Goal: Task Accomplishment & Management: Manage account settings

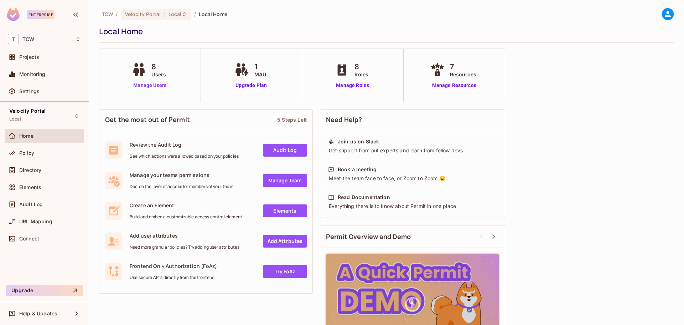
click at [138, 85] on link "Manage Users" at bounding box center [150, 85] width 40 height 7
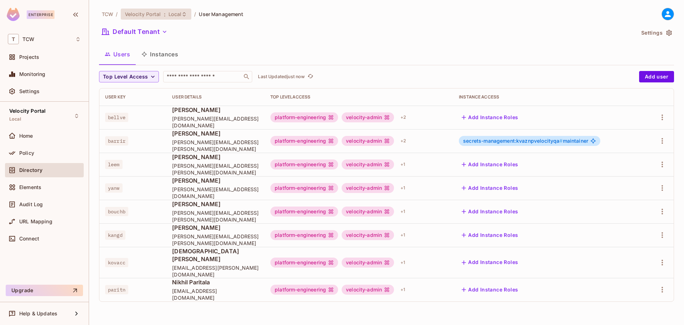
click at [169, 16] on span "Local" at bounding box center [175, 14] width 13 height 7
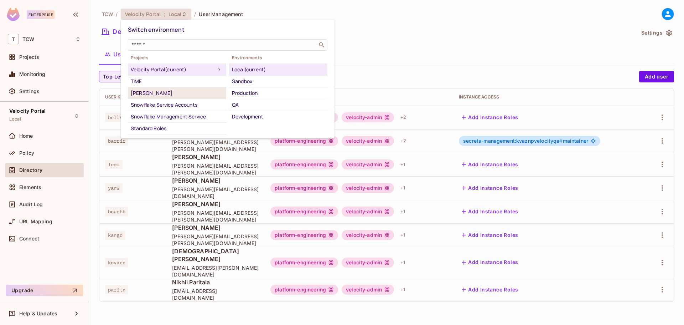
click at [184, 97] on div "TOD" at bounding box center [177, 93] width 93 height 9
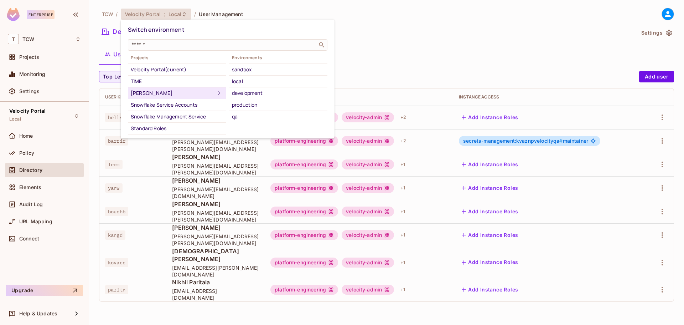
click at [261, 113] on div "qa" at bounding box center [278, 116] width 93 height 9
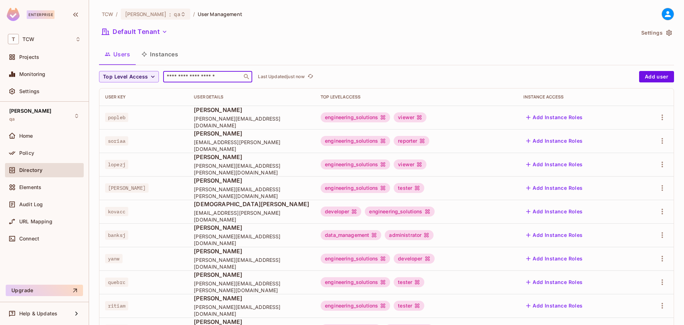
click at [235, 77] on input "text" at bounding box center [202, 76] width 75 height 7
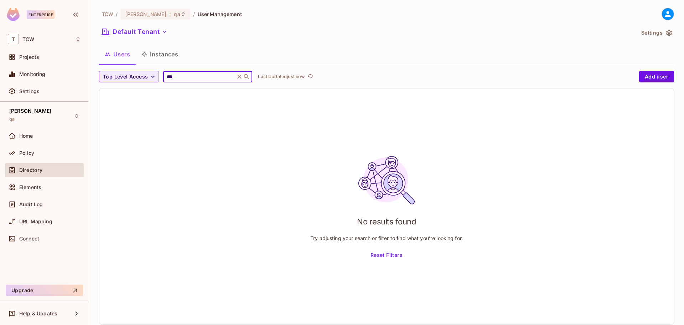
type input "****"
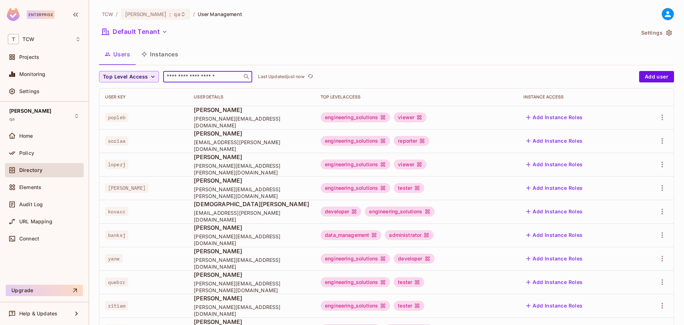
click at [127, 75] on span "Top Level Access" at bounding box center [125, 76] width 45 height 9
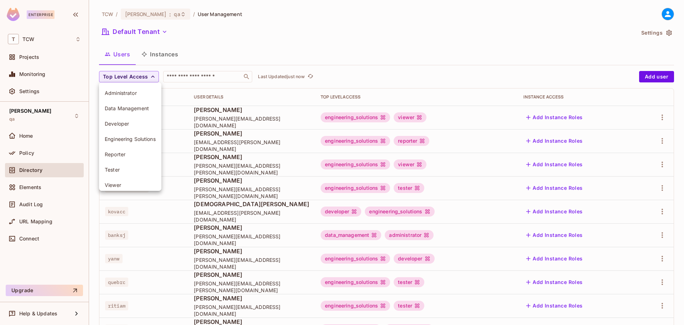
drag, startPoint x: 110, startPoint y: 185, endPoint x: 234, endPoint y: 88, distance: 157.4
click at [235, 89] on div "Administrator Data Management Developer Engineering Solutions Reporter Tester V…" at bounding box center [342, 71] width 684 height 143
click at [234, 61] on div at bounding box center [342, 162] width 684 height 325
click at [165, 73] on input "text" at bounding box center [202, 76] width 75 height 7
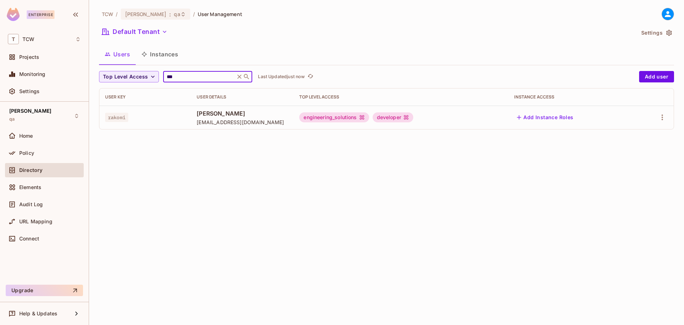
type input "****"
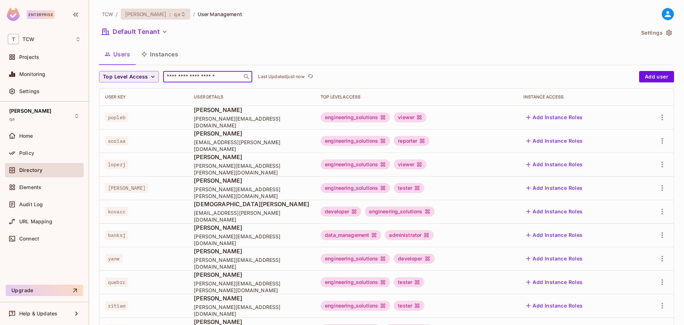
click at [180, 16] on icon at bounding box center [183, 14] width 6 height 6
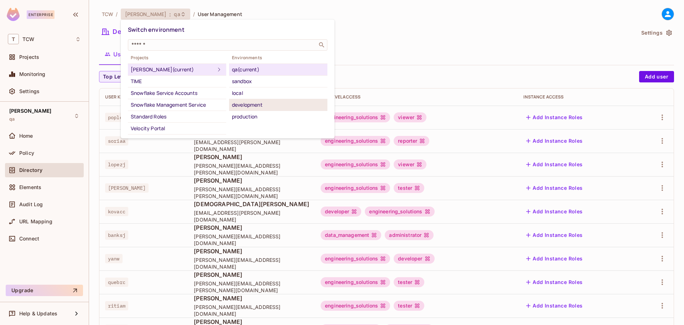
click at [257, 107] on div "development" at bounding box center [278, 105] width 93 height 9
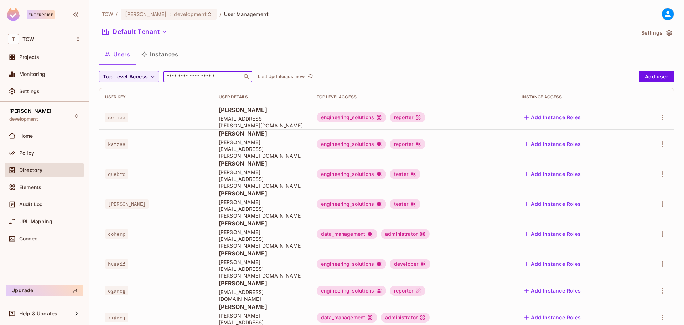
click at [206, 80] on input "text" at bounding box center [202, 76] width 75 height 7
paste input "****"
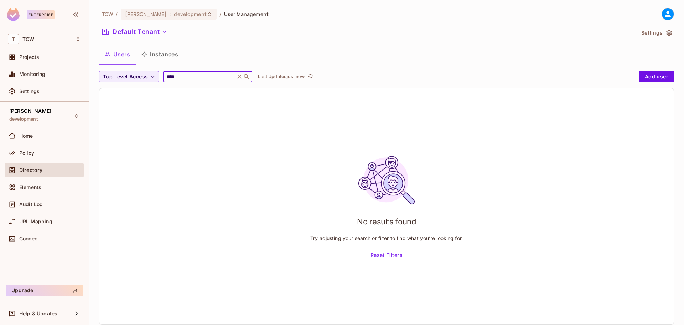
type input "****"
click at [199, 81] on div "**** ​" at bounding box center [207, 76] width 89 height 11
click at [201, 78] on input "****" at bounding box center [199, 76] width 68 height 7
click at [202, 77] on input "****" at bounding box center [199, 76] width 68 height 7
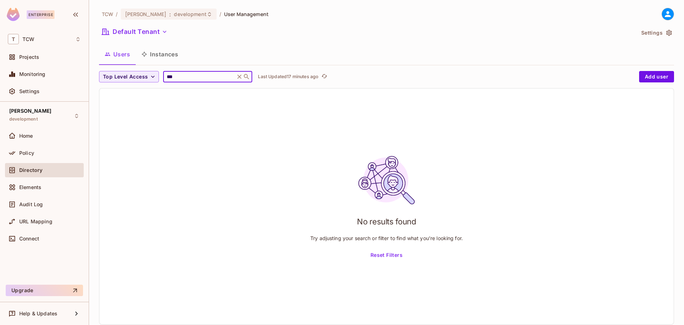
type input "****"
click at [138, 77] on span "Top Level Access" at bounding box center [125, 76] width 45 height 9
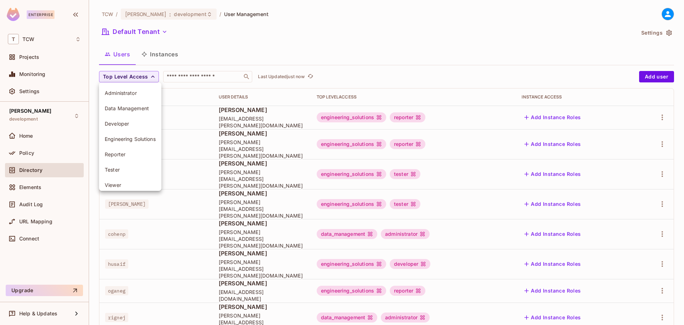
scroll to position [5, 0]
click at [117, 178] on span "Viewer" at bounding box center [130, 180] width 51 height 7
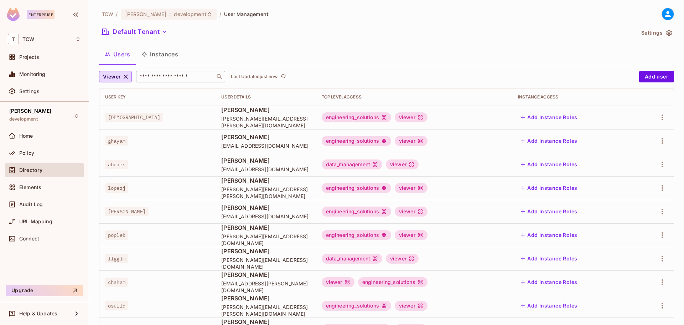
click at [179, 77] on input "text" at bounding box center [175, 76] width 75 height 7
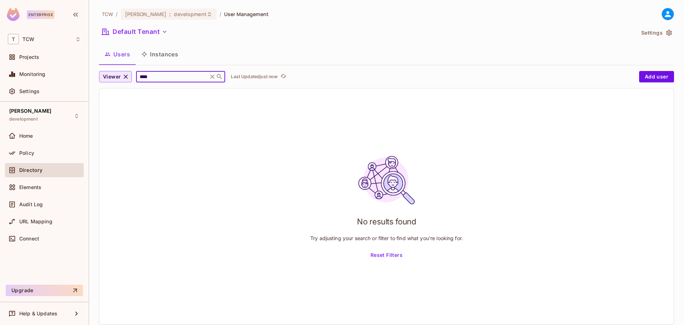
type input "****"
click at [101, 77] on button "Viewer" at bounding box center [115, 76] width 33 height 11
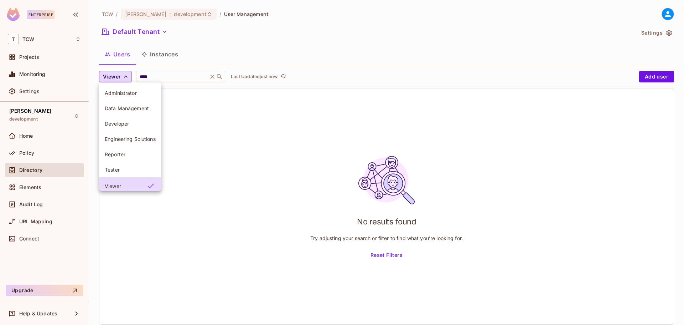
scroll to position [4, 0]
click at [126, 165] on span "Tester" at bounding box center [130, 166] width 51 height 7
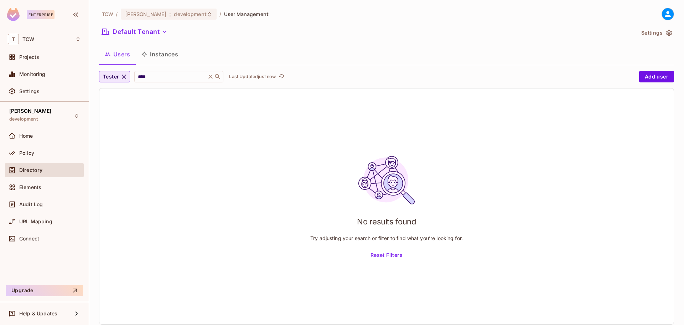
click at [112, 78] on span "Tester" at bounding box center [111, 76] width 16 height 9
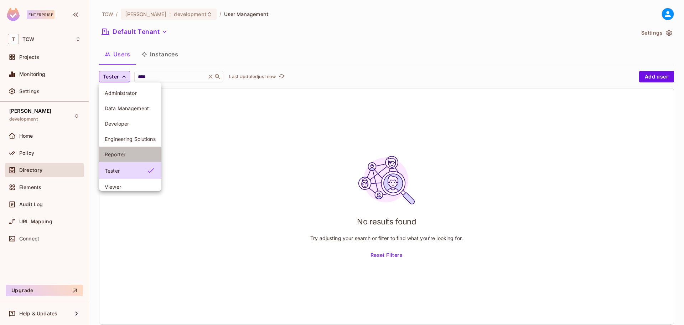
click at [108, 159] on li "Reporter" at bounding box center [130, 154] width 62 height 15
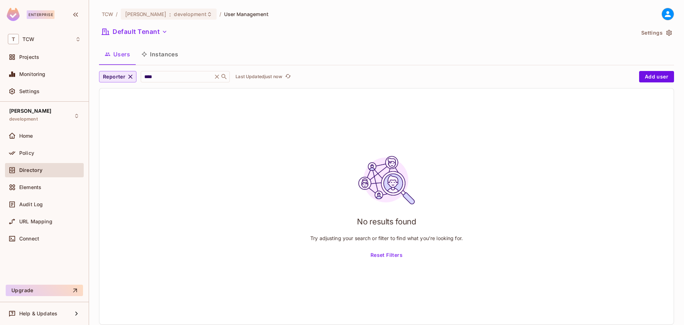
click at [113, 76] on span "Reporter" at bounding box center [114, 76] width 22 height 9
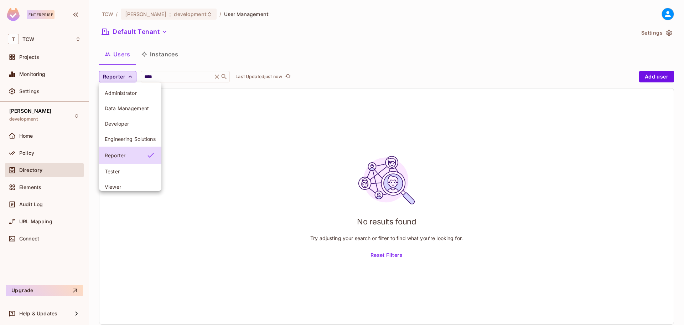
click at [128, 142] on span "Engineering Solutions" at bounding box center [130, 138] width 51 height 7
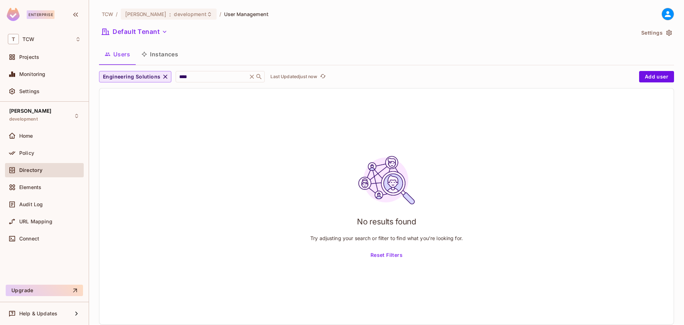
click at [120, 72] on span "Engineering Solutions" at bounding box center [131, 76] width 57 height 9
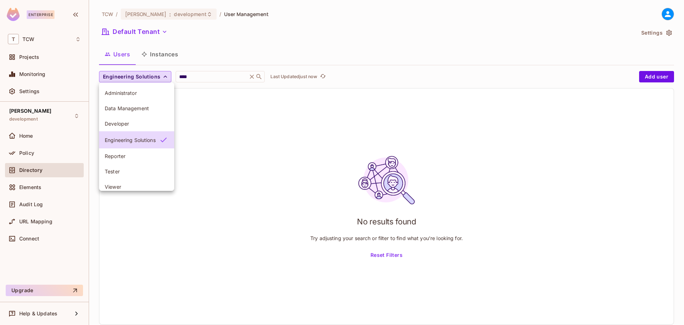
click at [124, 124] on span "Developer" at bounding box center [137, 123] width 64 height 7
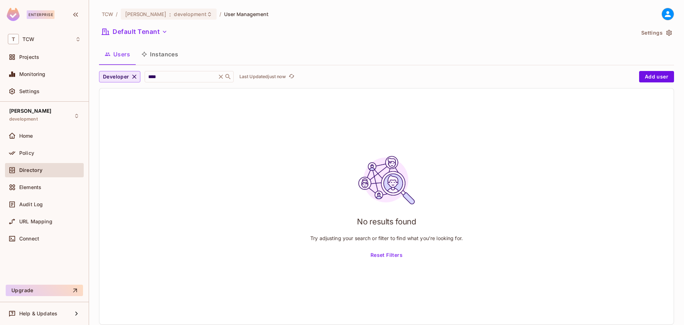
click at [119, 78] on span "Developer" at bounding box center [116, 76] width 26 height 9
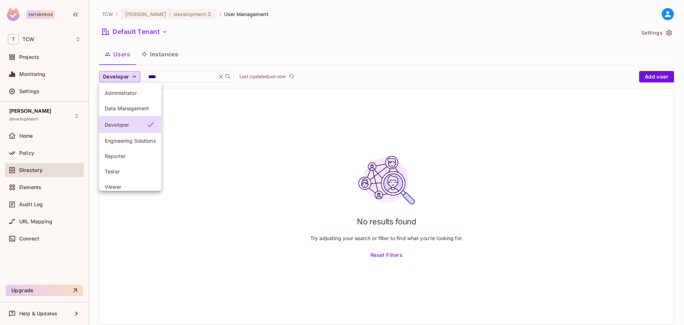
click at [114, 109] on span "Data Management" at bounding box center [130, 108] width 51 height 7
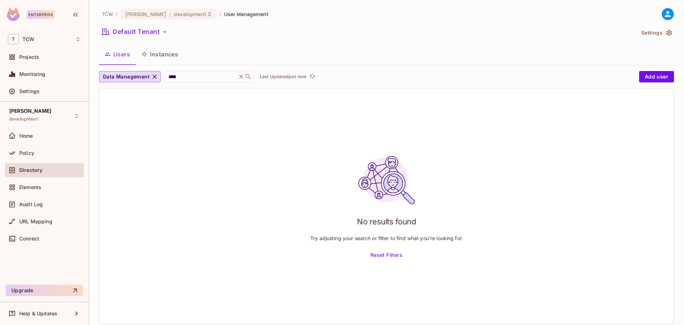
click at [115, 77] on span "Data Management" at bounding box center [126, 76] width 47 height 9
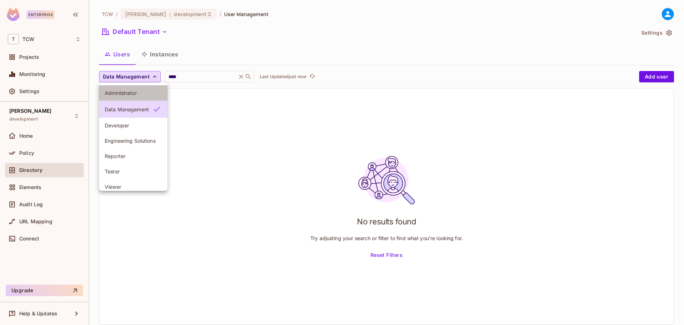
click at [115, 98] on li "Administrator" at bounding box center [133, 92] width 68 height 15
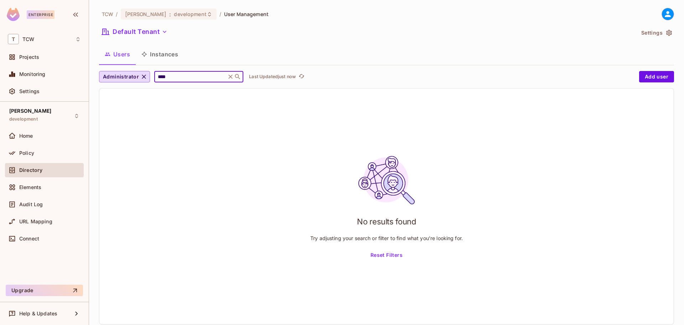
click at [181, 74] on input "****" at bounding box center [190, 76] width 68 height 7
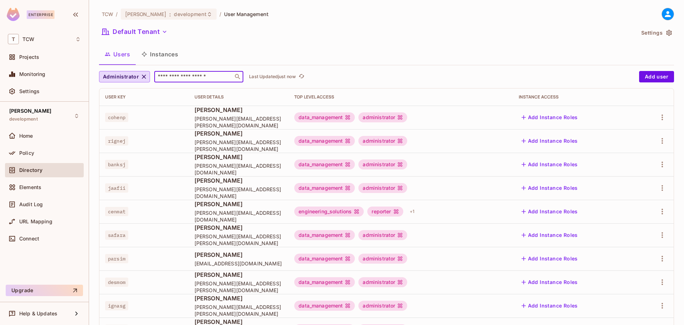
click at [126, 56] on button "Users" at bounding box center [117, 54] width 37 height 18
click at [136, 76] on span "Administrator" at bounding box center [121, 76] width 36 height 9
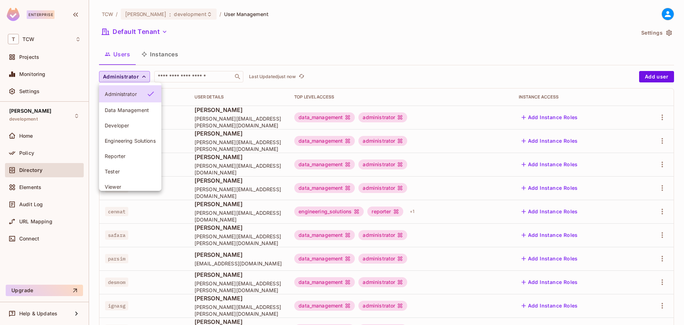
click at [142, 76] on div at bounding box center [342, 162] width 684 height 325
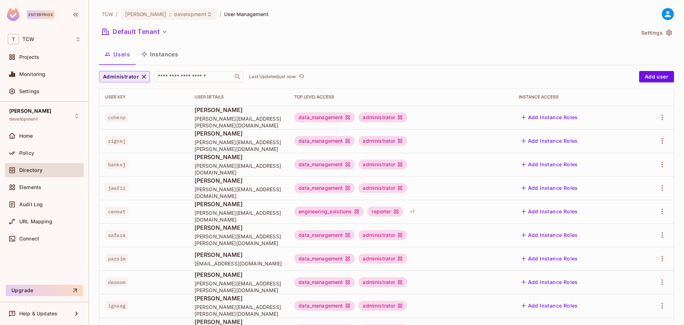
click at [145, 77] on icon "button" at bounding box center [143, 76] width 7 height 7
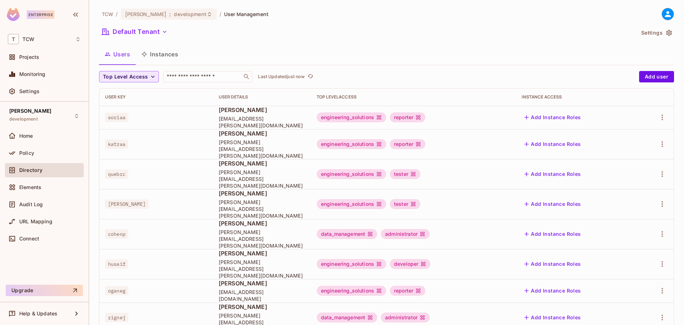
click at [143, 79] on span "Top Level Access" at bounding box center [125, 76] width 45 height 9
click at [201, 76] on div at bounding box center [342, 162] width 684 height 325
click at [201, 76] on div "Administrator Data Management Developer Engineering Solutions Reporter Tester V…" at bounding box center [342, 71] width 684 height 143
click at [201, 76] on input "text" at bounding box center [202, 76] width 75 height 7
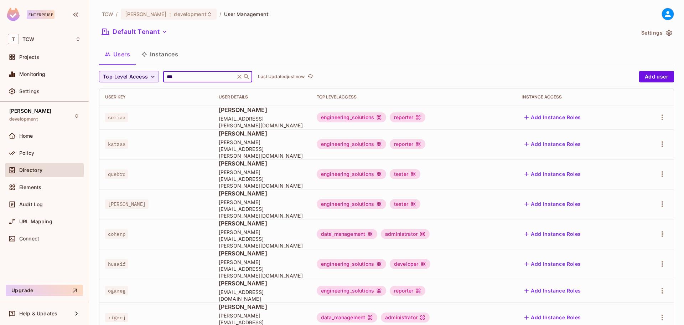
type input "****"
click at [144, 82] on button "Top Level Access" at bounding box center [129, 76] width 60 height 11
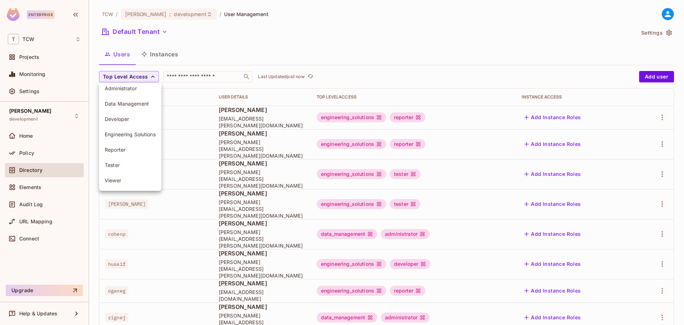
scroll to position [0, 0]
click at [421, 65] on div at bounding box center [342, 162] width 684 height 325
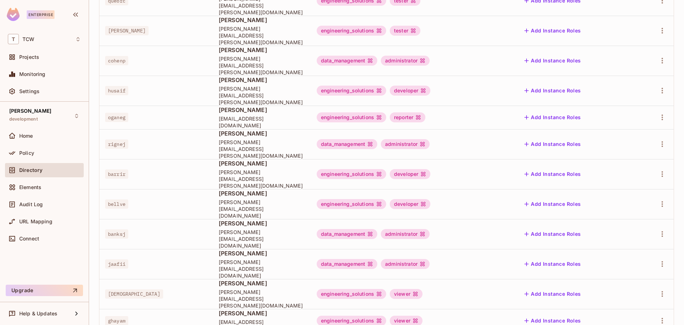
click at [640, 296] on body "Enterprise T TCW Projects Monitoring Settings TOD development Home Policy Direc…" at bounding box center [342, 162] width 684 height 325
click at [635, 308] on li "100 / page" at bounding box center [645, 308] width 36 height 15
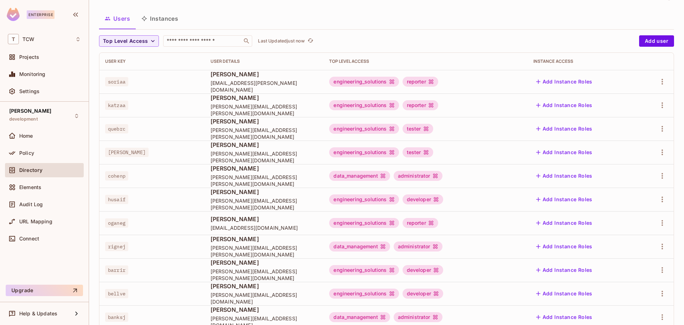
scroll to position [0, 0]
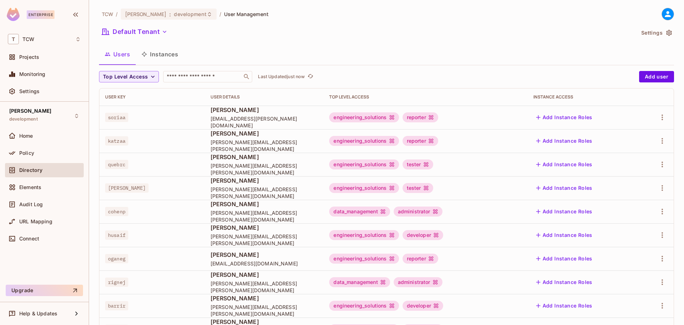
click at [137, 75] on span "Top Level Access" at bounding box center [125, 76] width 45 height 9
click at [161, 60] on div at bounding box center [342, 162] width 684 height 325
click at [163, 59] on button "Instances" at bounding box center [160, 54] width 48 height 18
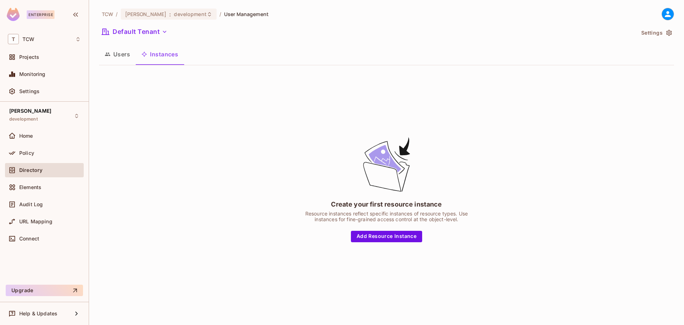
click at [117, 56] on button "Users" at bounding box center [117, 54] width 37 height 18
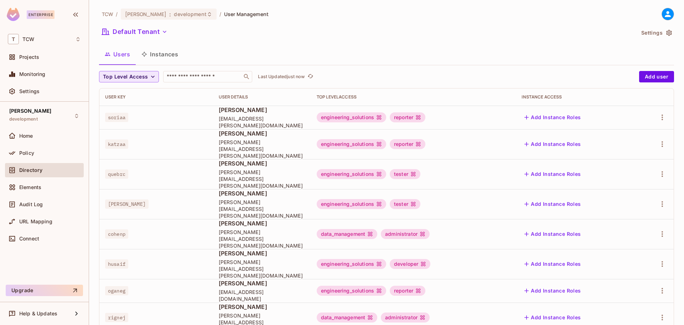
click at [132, 72] on span "Top Level Access" at bounding box center [125, 76] width 45 height 9
drag, startPoint x: 127, startPoint y: 104, endPoint x: 134, endPoint y: 95, distance: 10.9
click at [134, 95] on ul "Administrator Data Management Developer Engineering Solutions Reporter Tester V…" at bounding box center [130, 138] width 62 height 113
click at [134, 95] on span "Administrator" at bounding box center [130, 92] width 51 height 7
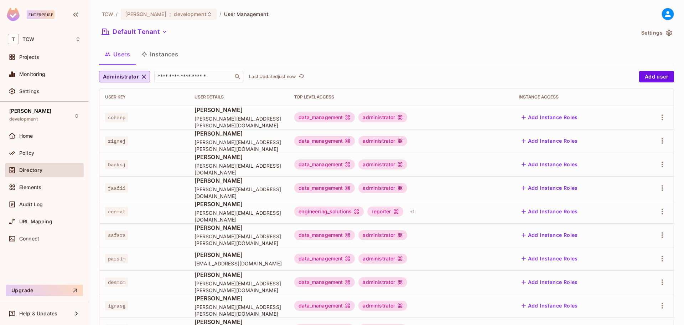
scroll to position [126, 0]
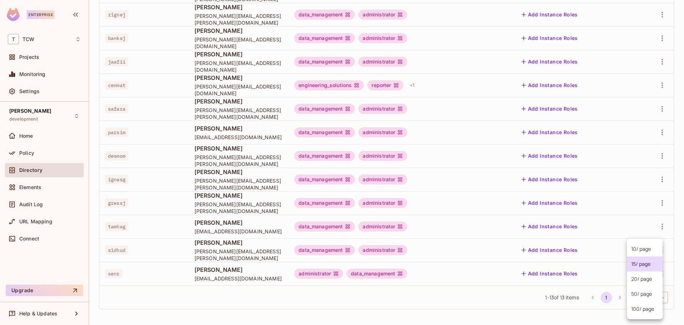
click at [656, 299] on body "Enterprise T TCW Projects Monitoring Settings TOD development Home Policy Direc…" at bounding box center [342, 162] width 684 height 325
click at [643, 302] on li "100 / page" at bounding box center [645, 308] width 36 height 15
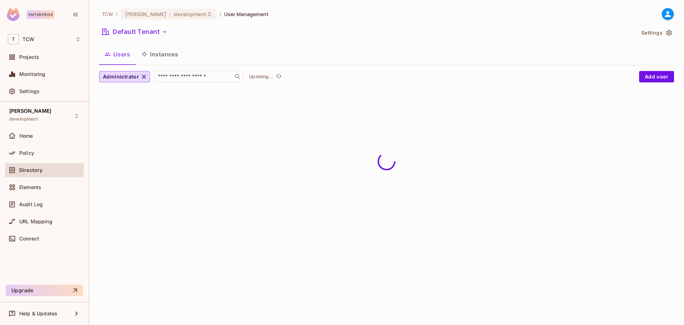
scroll to position [0, 0]
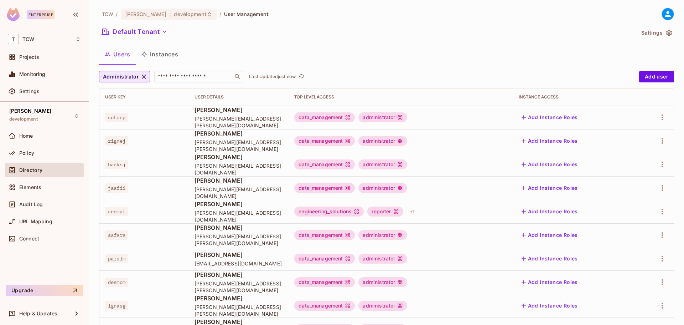
click at [137, 82] on button "Administrator" at bounding box center [124, 76] width 51 height 11
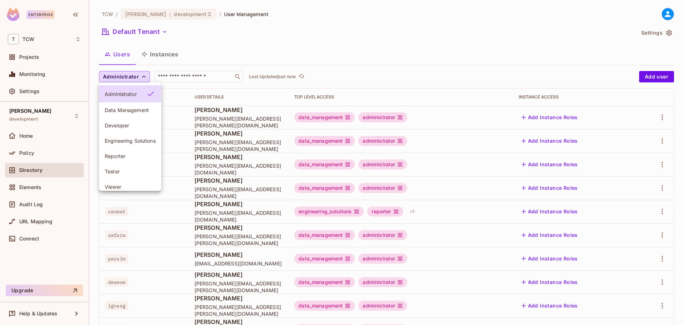
click at [132, 111] on span "Data Management" at bounding box center [130, 110] width 51 height 7
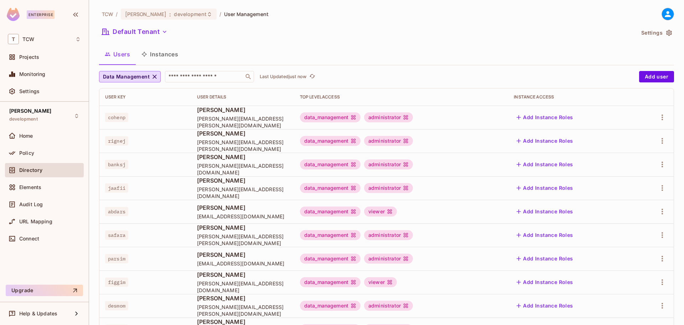
scroll to position [150, 0]
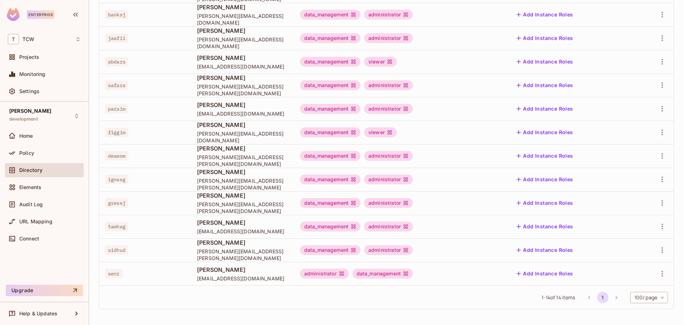
click at [627, 296] on body "Enterprise T TCW Projects Monitoring Settings TOD development Home Policy Direc…" at bounding box center [342, 162] width 684 height 325
click at [157, 55] on div at bounding box center [342, 162] width 684 height 325
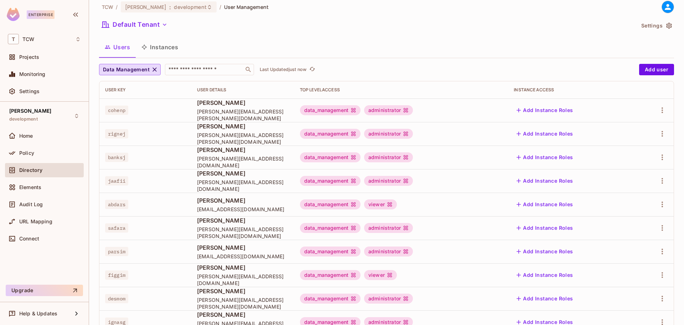
scroll to position [0, 0]
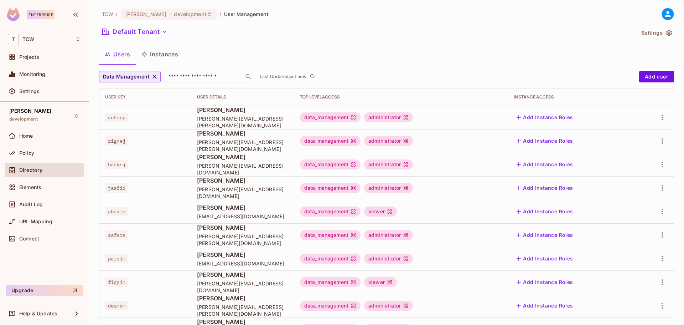
click at [131, 72] on span "Data Management" at bounding box center [126, 76] width 47 height 9
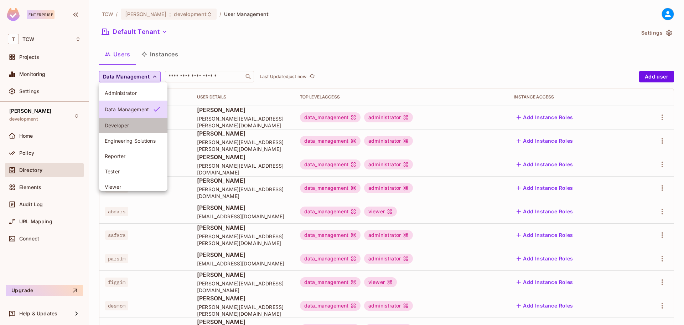
click at [134, 127] on span "Developer" at bounding box center [133, 125] width 57 height 7
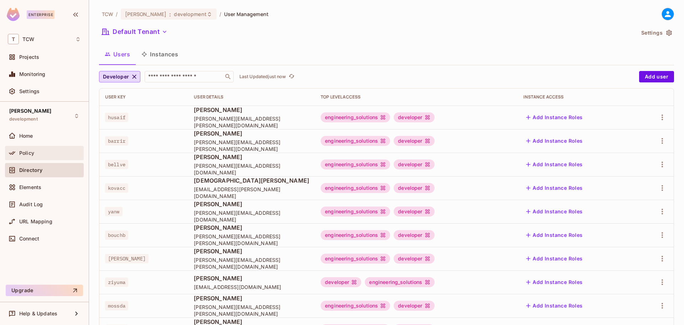
click at [62, 147] on div "Policy" at bounding box center [44, 153] width 79 height 14
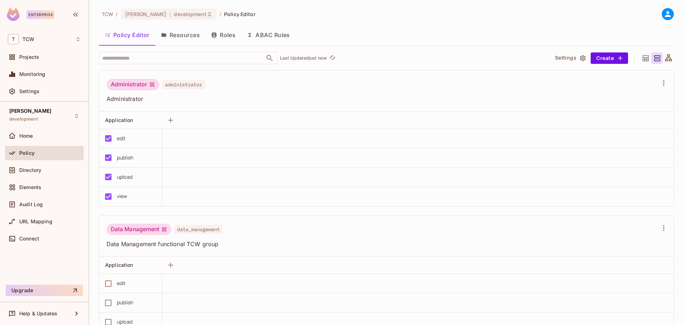
click at [178, 37] on button "Resources" at bounding box center [180, 35] width 50 height 18
